Goal: Task Accomplishment & Management: Manage account settings

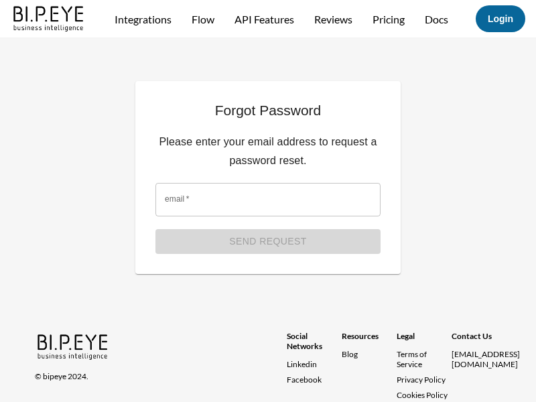
click at [49, 28] on img at bounding box center [49, 18] width 77 height 30
